Goal: Task Accomplishment & Management: Manage account settings

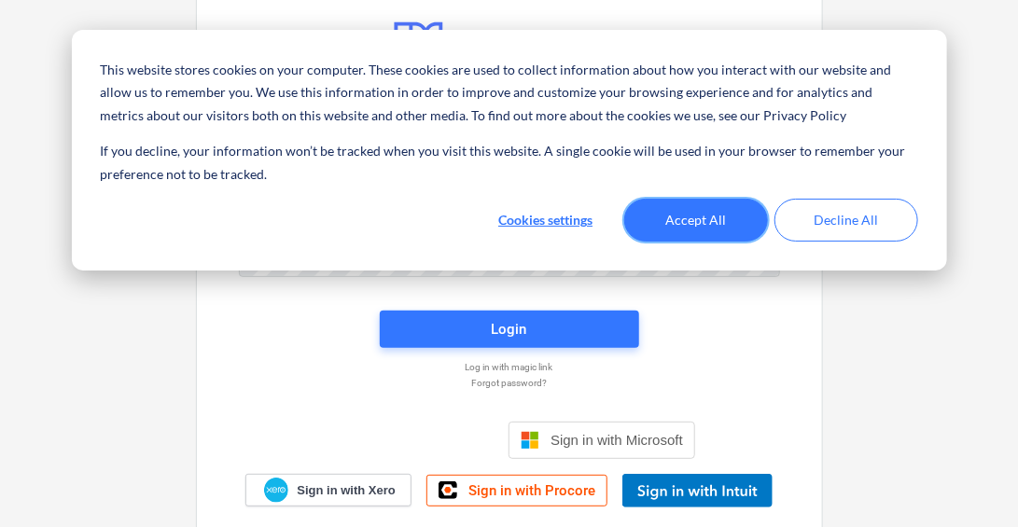
click at [721, 219] on button "Accept All" at bounding box center [696, 220] width 144 height 43
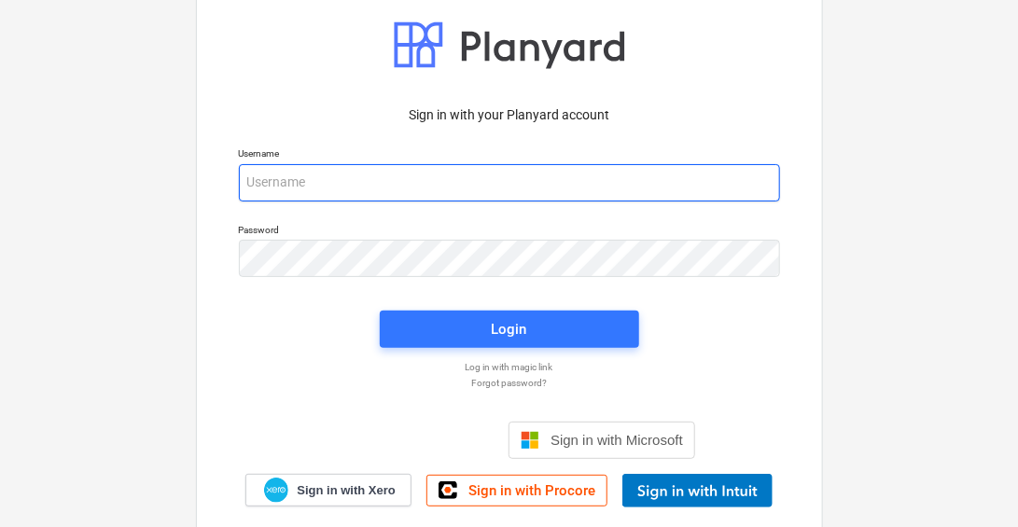
click at [323, 189] on input "email" at bounding box center [509, 182] width 541 height 37
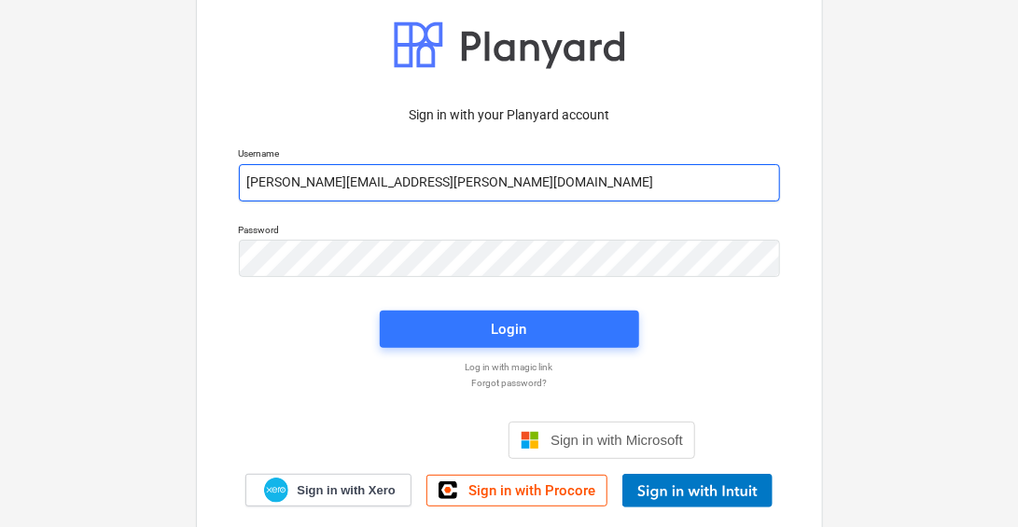
type input "[PERSON_NAME][EMAIL_ADDRESS][PERSON_NAME][DOMAIN_NAME]"
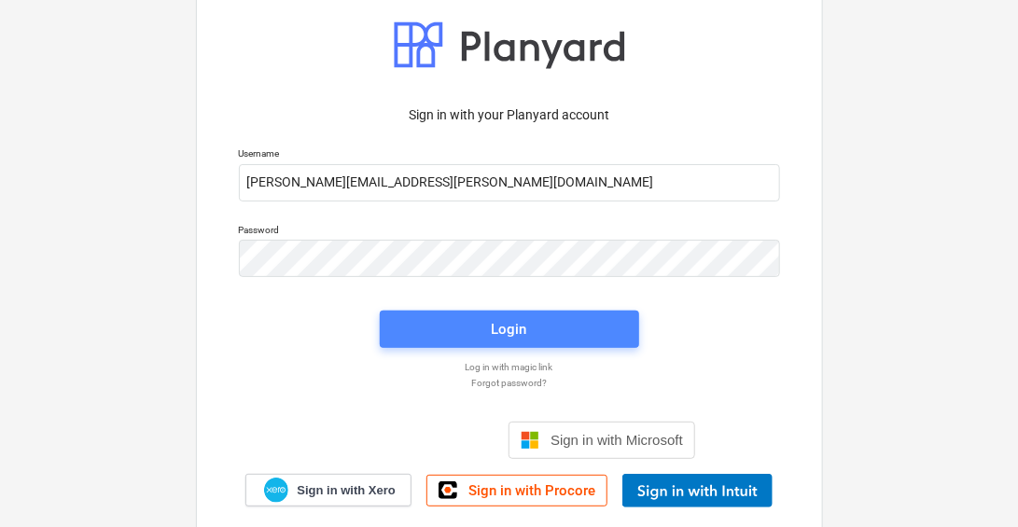
click at [554, 328] on span "Login" at bounding box center [509, 329] width 215 height 24
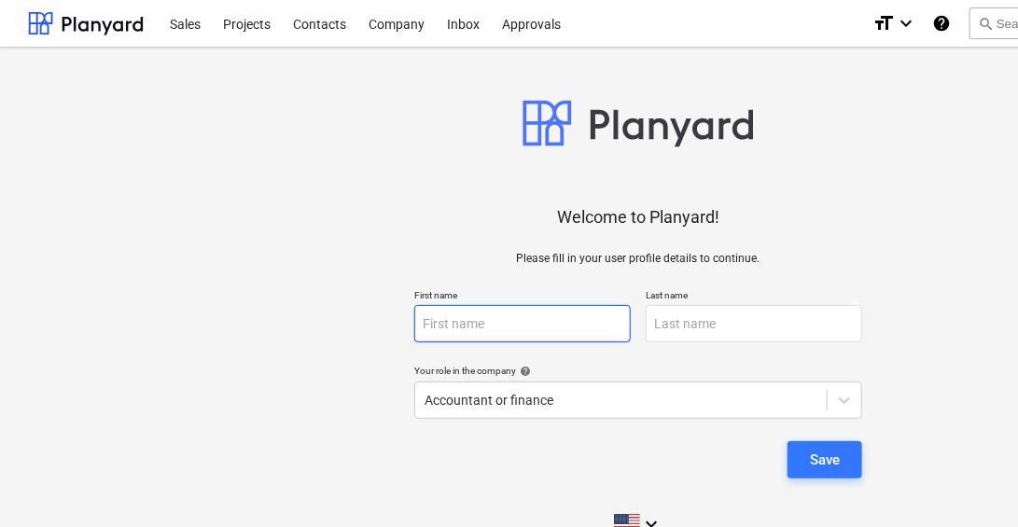
click at [465, 322] on input "text" at bounding box center [522, 323] width 217 height 37
type input "[PERSON_NAME]"
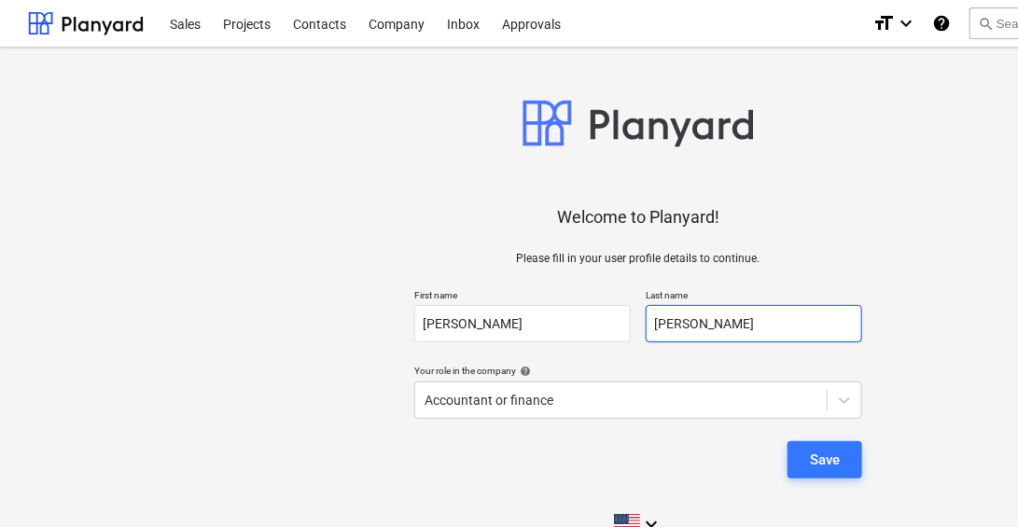
type input "[PERSON_NAME]"
click at [304, 315] on div "Welcome to Planyard! Please fill in your user profile details to continue. Firs…" at bounding box center [638, 305] width 1221 height 485
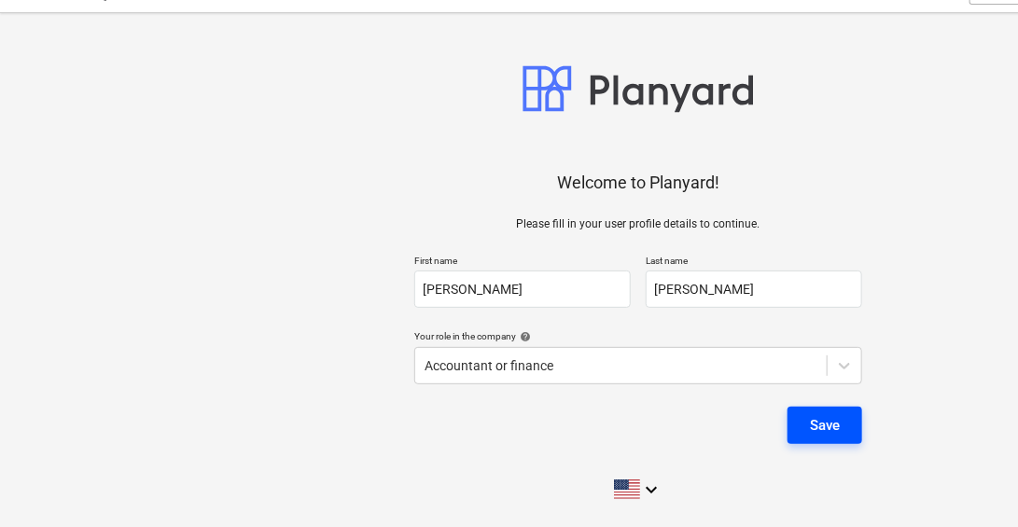
click at [826, 427] on div "Save" at bounding box center [825, 425] width 30 height 24
